Goal: Task Accomplishment & Management: Complete application form

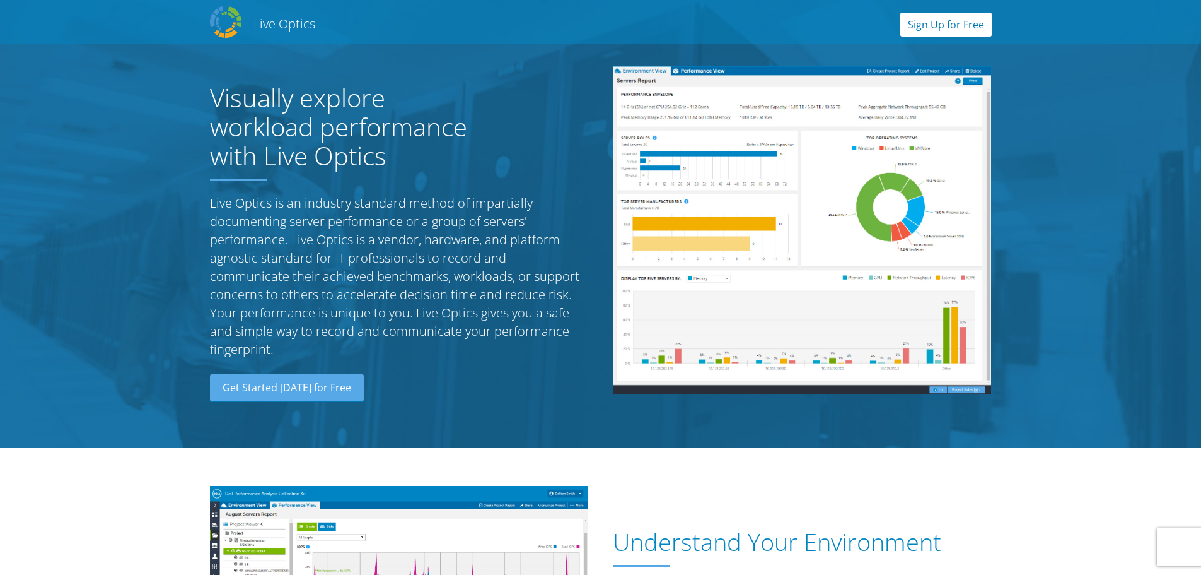
click at [966, 21] on link "Sign Up for Free" at bounding box center [946, 25] width 91 height 24
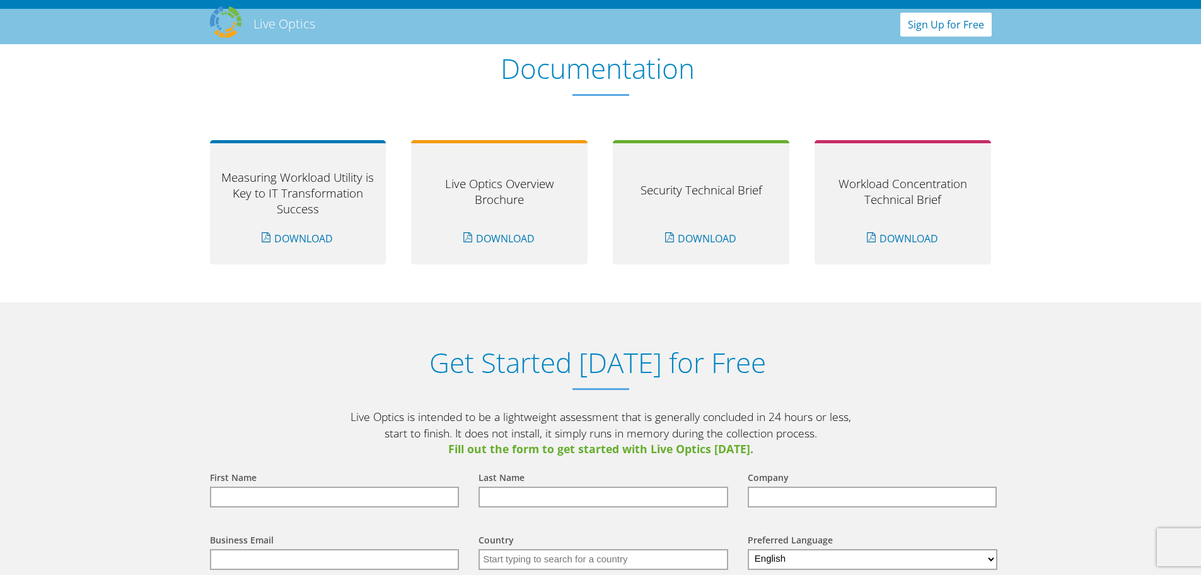
scroll to position [1315, 0]
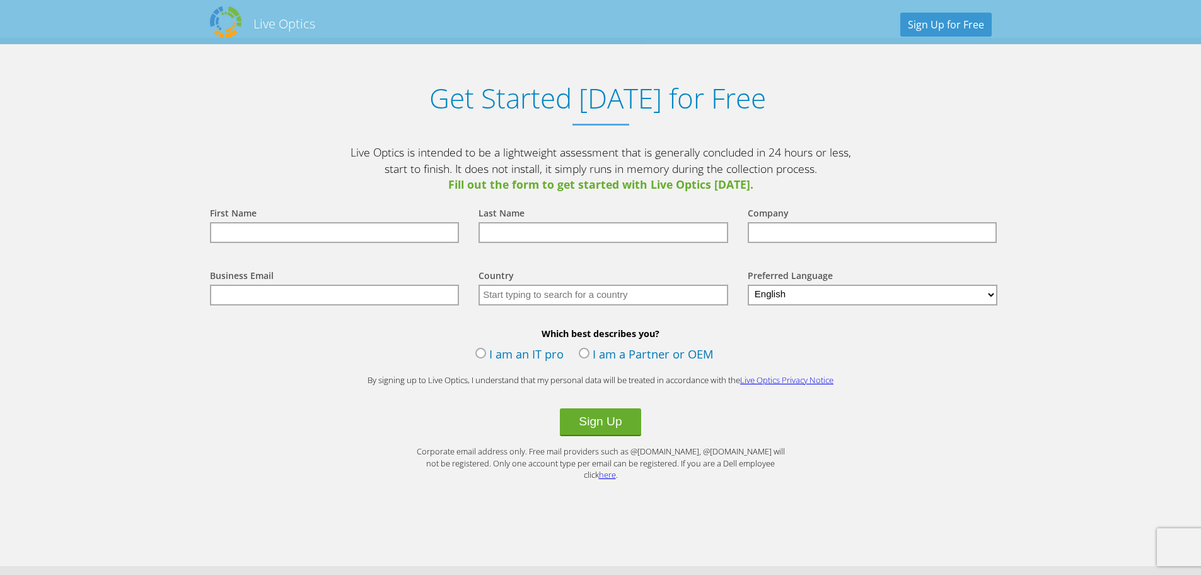
click at [339, 231] on input "text" at bounding box center [335, 232] width 250 height 21
type input "[PERSON_NAME]"
type input "[PERSON_NAME] Community School Corporation"
type input "[EMAIL_ADDRESS][PERSON_NAME][DOMAIN_NAME]"
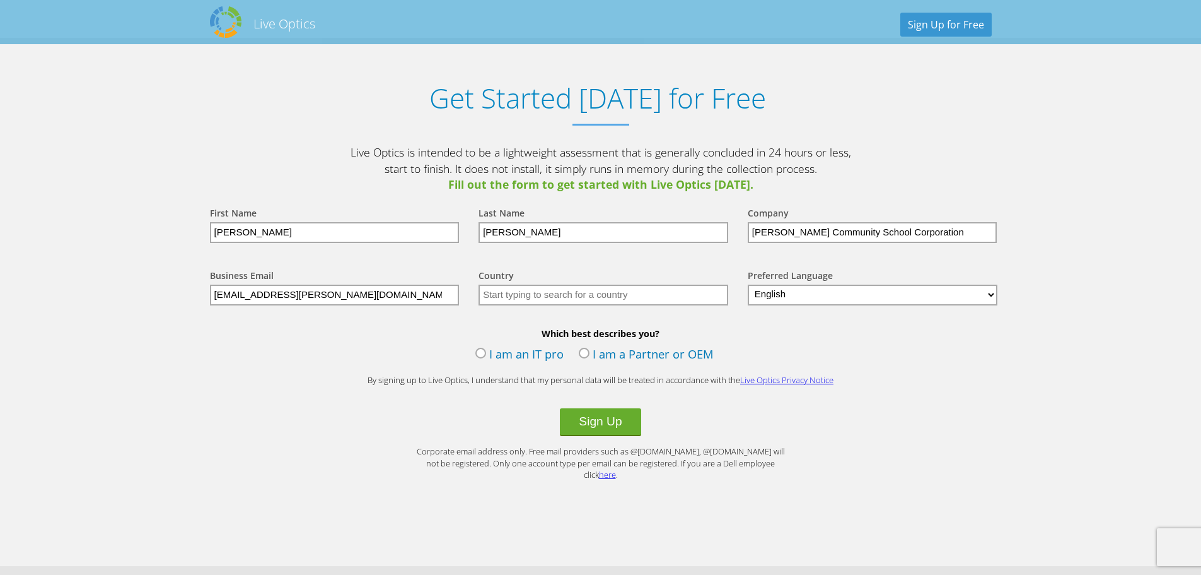
type input "[GEOGRAPHIC_DATA]"
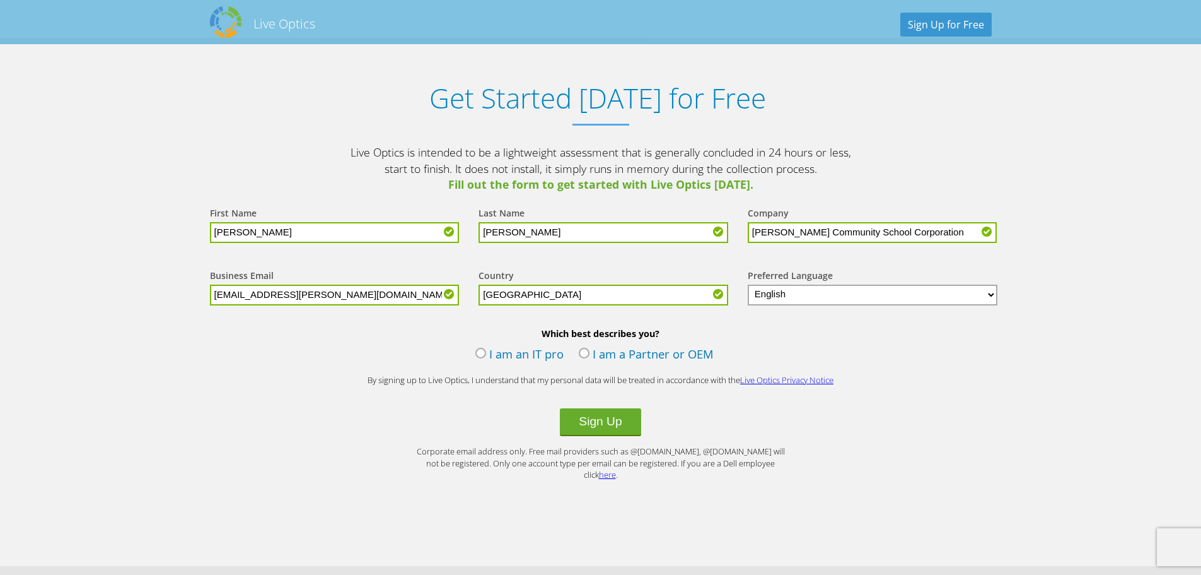
click at [479, 351] on label "I am an IT pro" at bounding box center [520, 355] width 88 height 19
click at [0, 0] on input "I am an IT pro" at bounding box center [0, 0] width 0 height 0
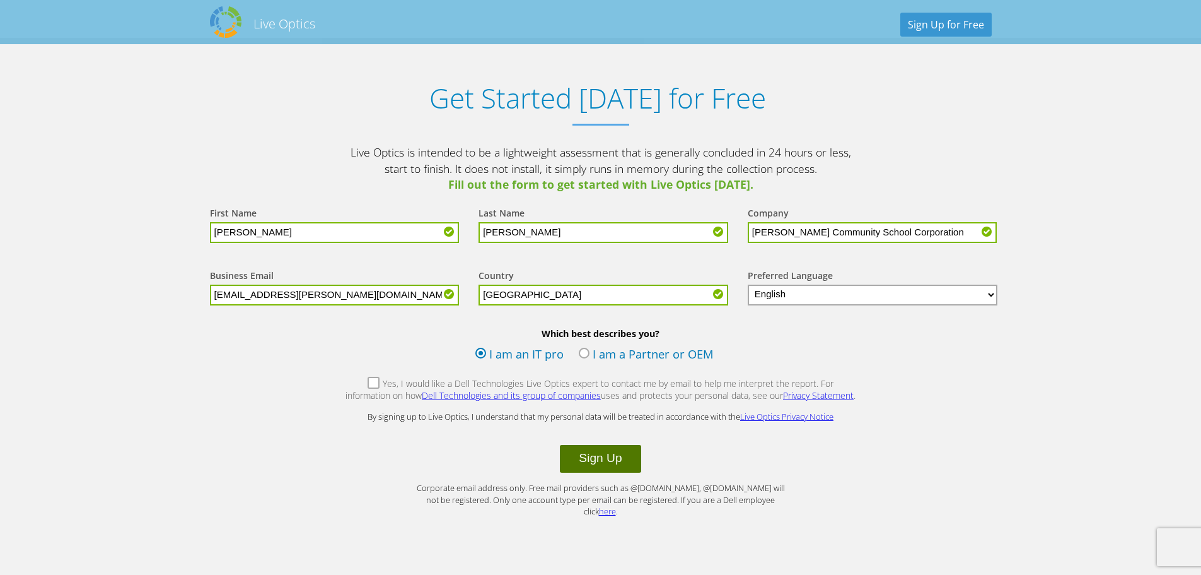
click at [601, 460] on button "Sign Up" at bounding box center [600, 459] width 81 height 28
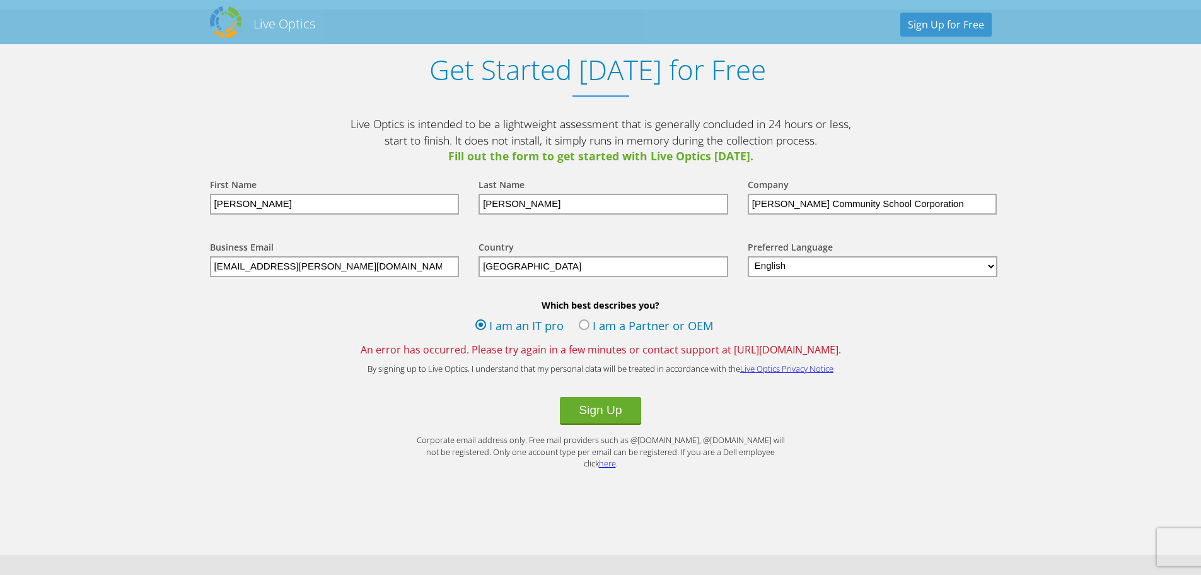
scroll to position [1324, 0]
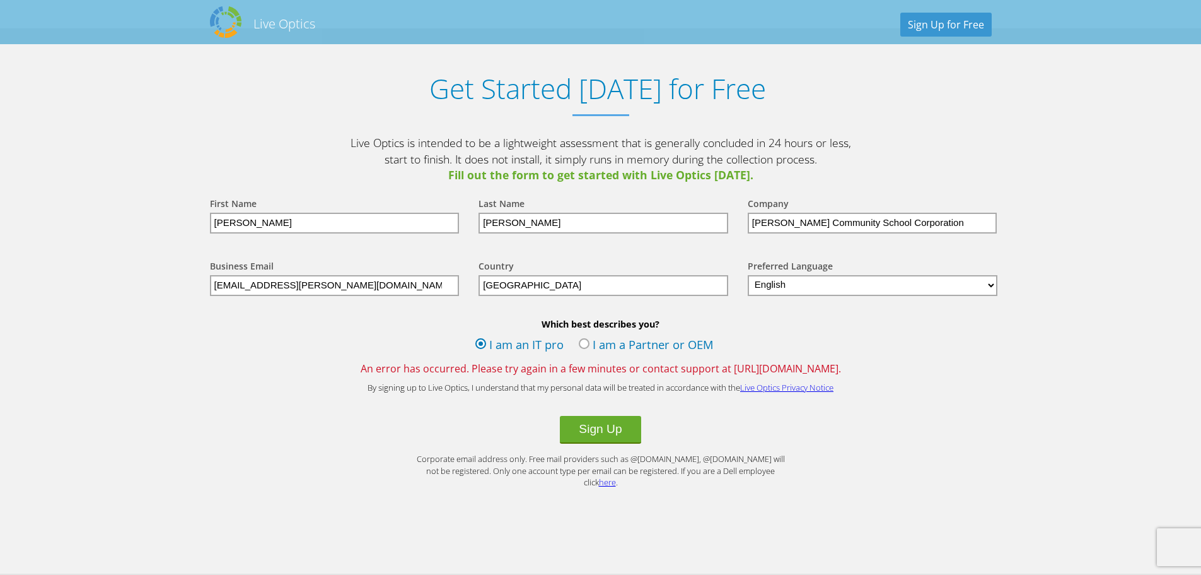
click at [602, 429] on button "Sign Up" at bounding box center [600, 430] width 81 height 28
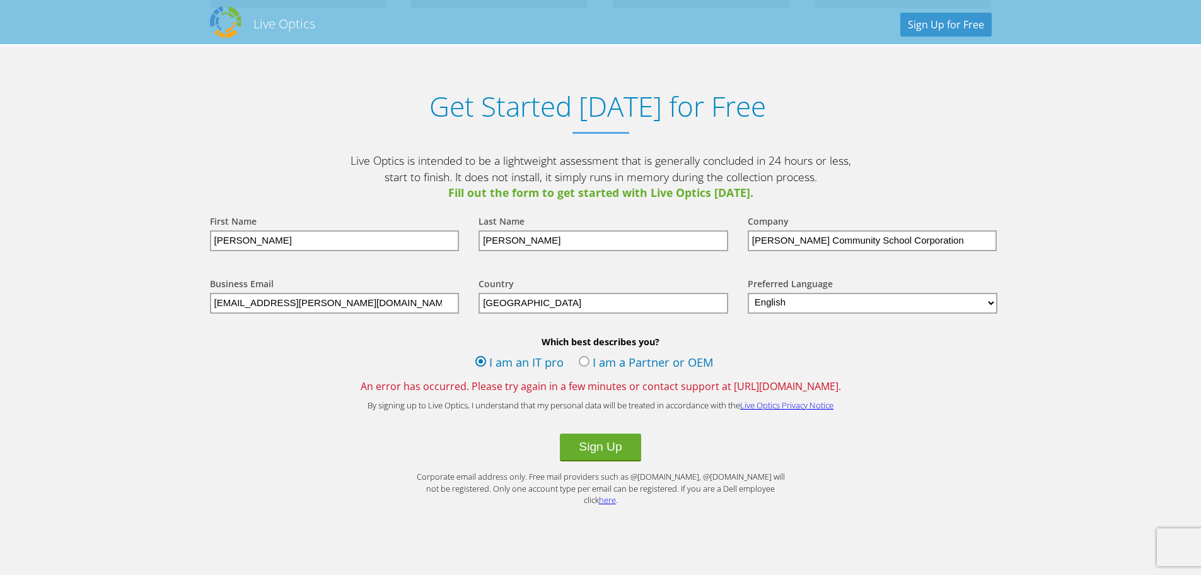
scroll to position [1324, 0]
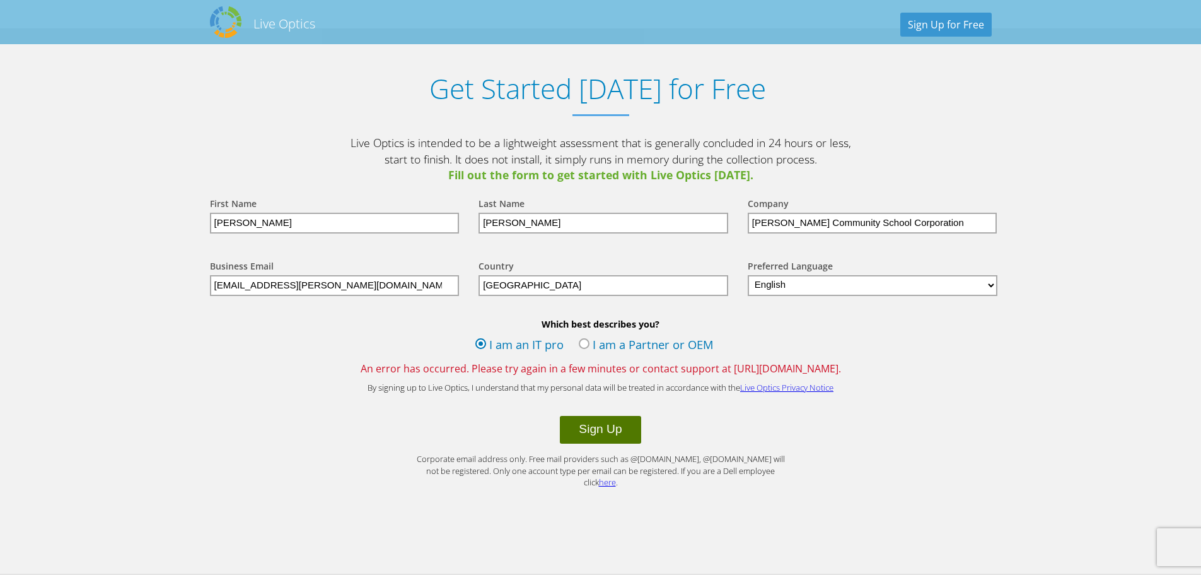
click at [583, 431] on button "Sign Up" at bounding box center [600, 430] width 81 height 28
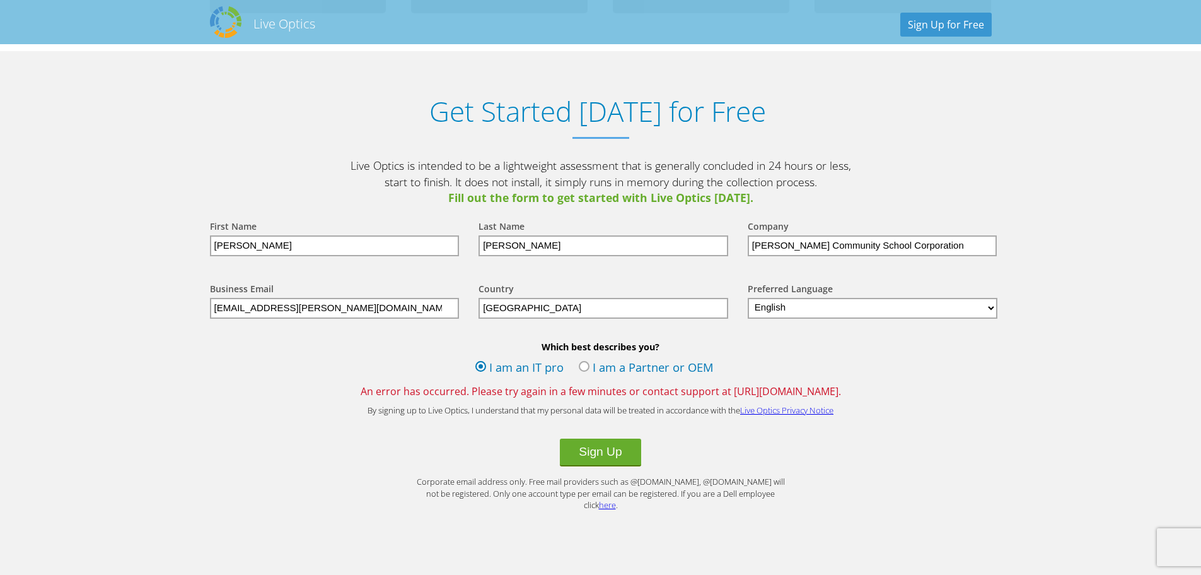
scroll to position [1324, 0]
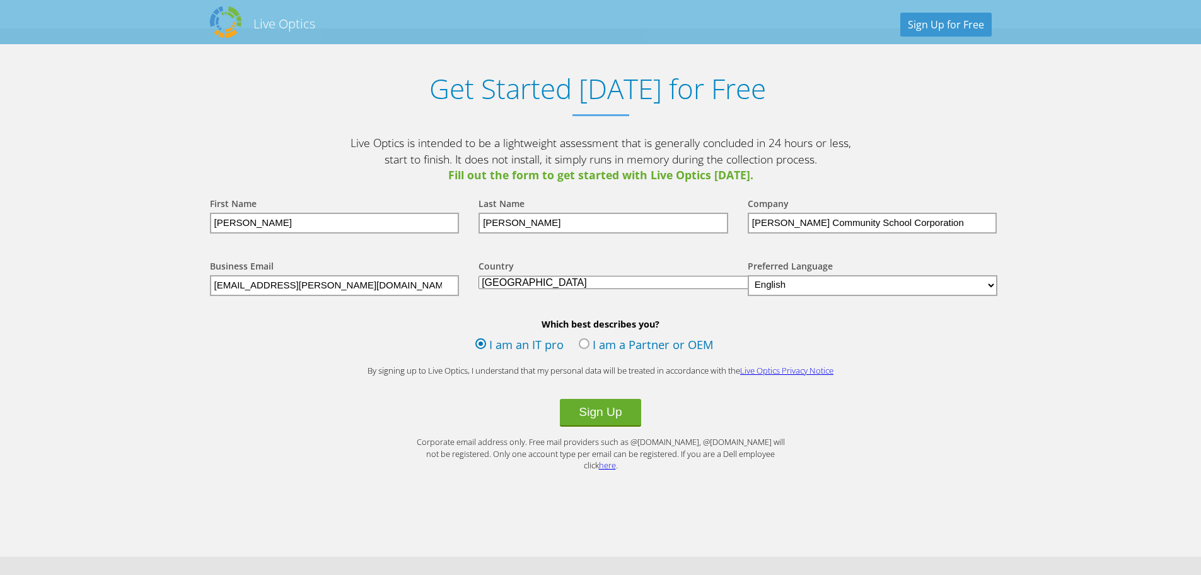
scroll to position [1324, 0]
click at [333, 224] on input "[PERSON_NAME]" at bounding box center [335, 223] width 250 height 21
click at [578, 217] on input "[PERSON_NAME]" at bounding box center [604, 223] width 250 height 21
click at [928, 221] on input "[PERSON_NAME] Community School Corporation" at bounding box center [873, 223] width 250 height 21
drag, startPoint x: 619, startPoint y: 266, endPoint x: 611, endPoint y: 266, distance: 7.6
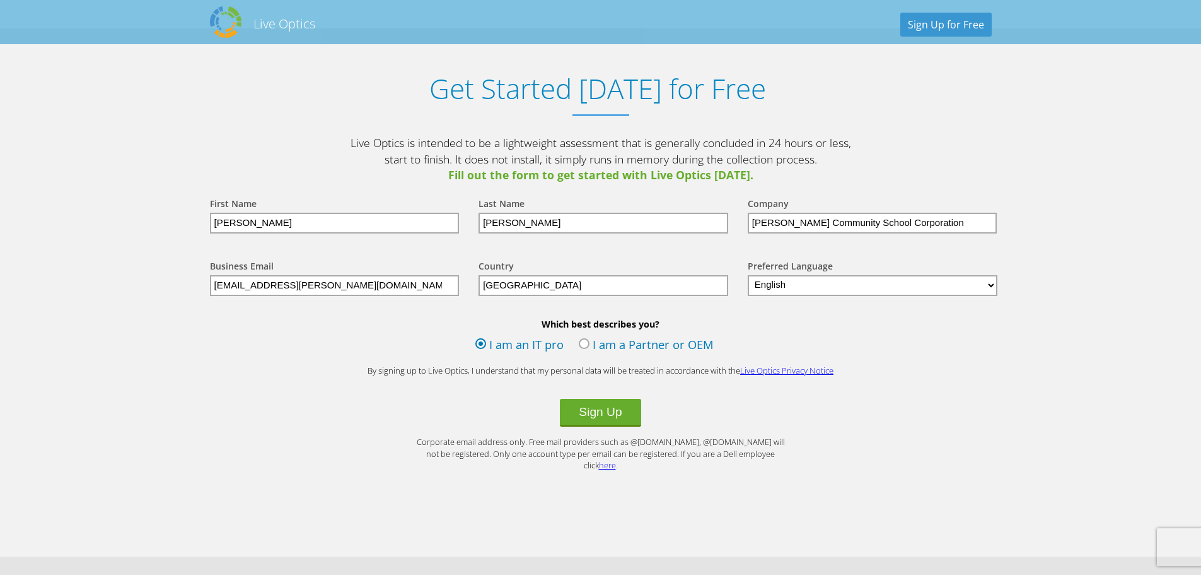
click at [619, 266] on div "Country" at bounding box center [601, 267] width 244 height 16
click at [359, 287] on input "[EMAIL_ADDRESS][PERSON_NAME][DOMAIN_NAME]" at bounding box center [335, 285] width 250 height 21
click at [392, 250] on div "Business Email dhilderbrand@elwood.k12.in.us" at bounding box center [331, 277] width 269 height 62
click at [616, 410] on button "Sign Up" at bounding box center [600, 413] width 81 height 28
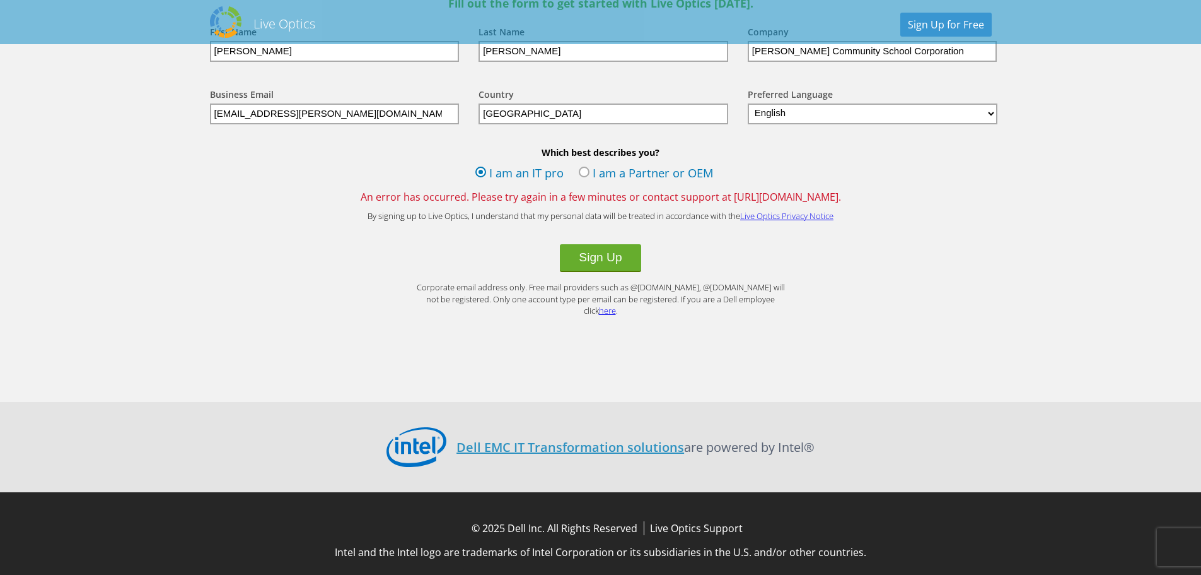
scroll to position [1498, 0]
